Goal: Transaction & Acquisition: Purchase product/service

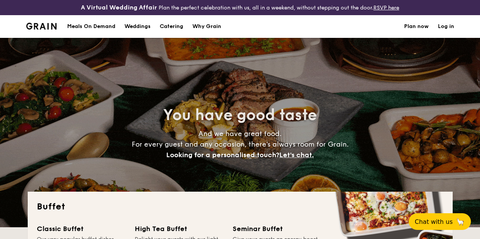
select select
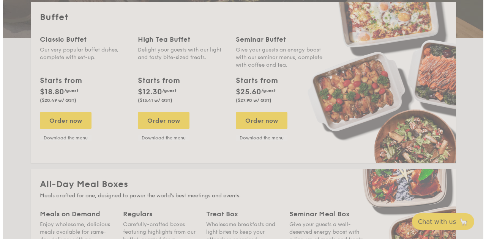
scroll to position [183, 0]
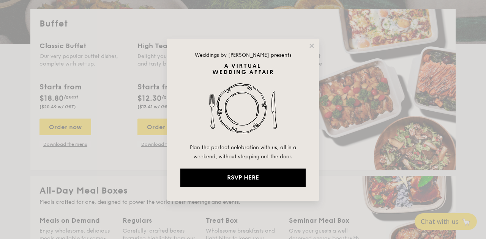
click at [315, 47] on div "Weddings by [PERSON_NAME] presents Plan the perfect celebration with us, all in…" at bounding box center [243, 120] width 152 height 162
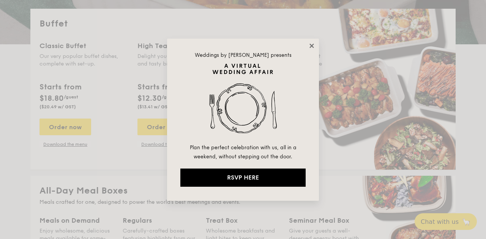
click at [312, 47] on icon at bounding box center [311, 45] width 7 height 7
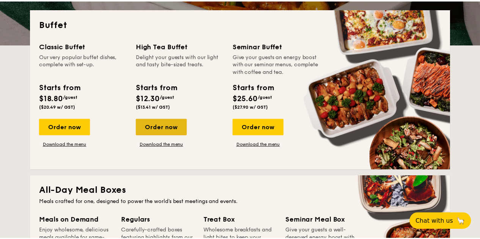
scroll to position [190, 0]
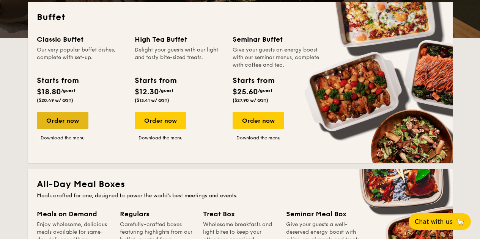
click at [73, 129] on div "Order now" at bounding box center [63, 120] width 52 height 17
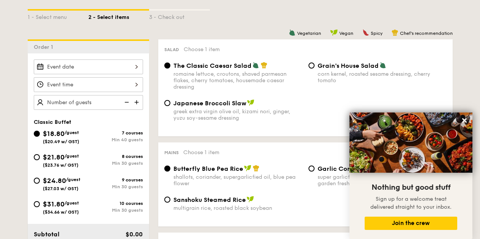
scroll to position [226, 0]
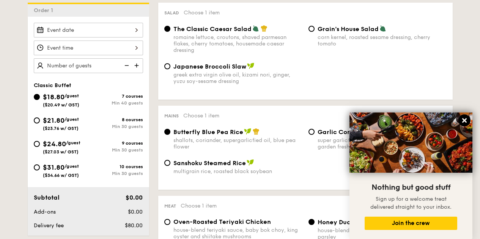
click at [466, 120] on icon at bounding box center [464, 120] width 7 height 7
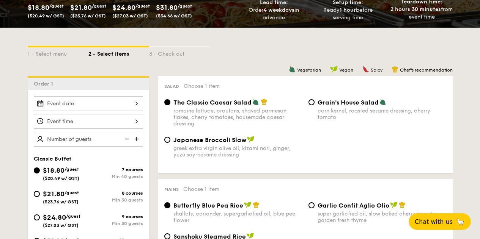
scroll to position [151, 0]
